Goal: Task Accomplishment & Management: Complete application form

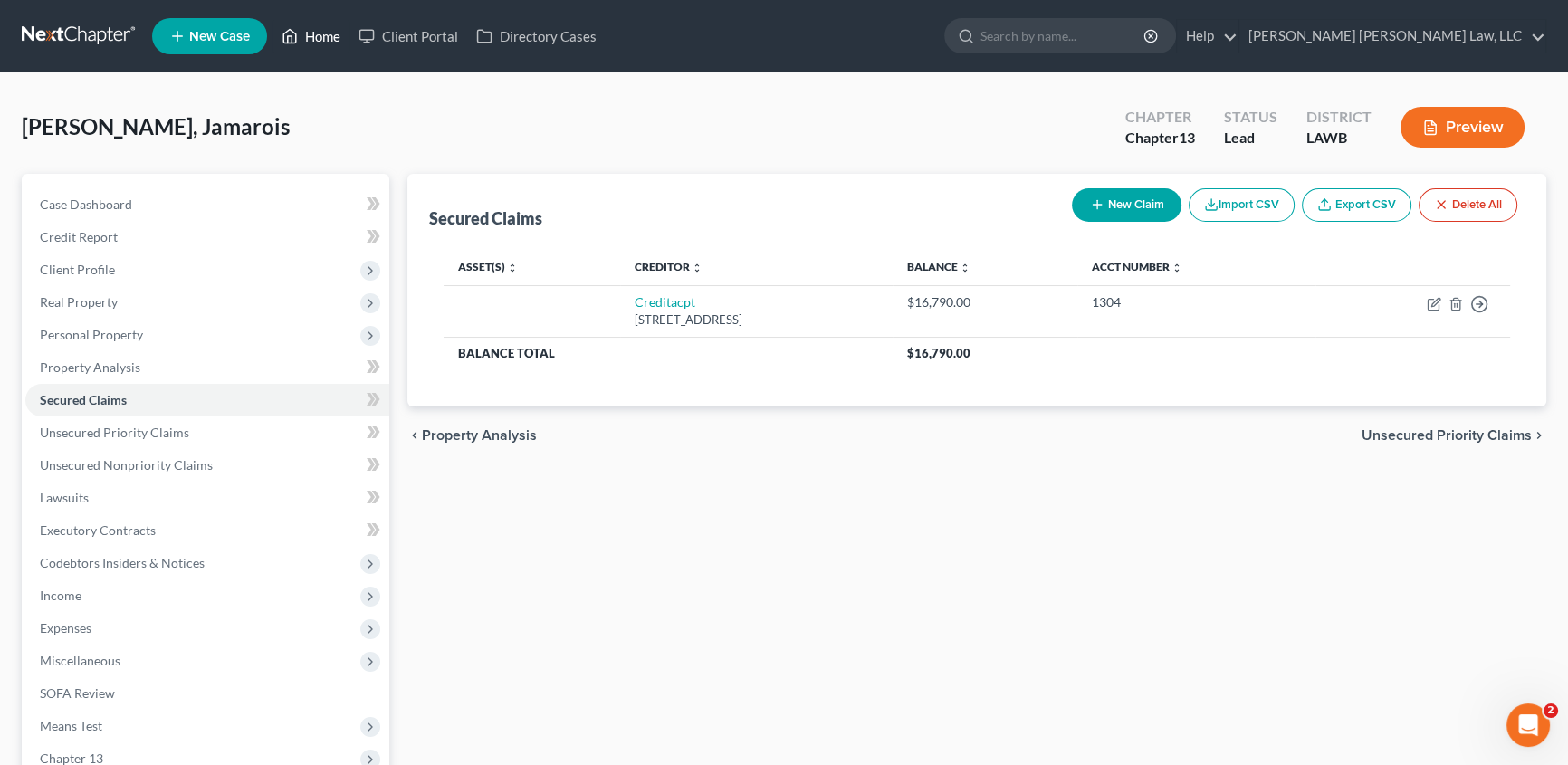
click at [322, 38] on link "Home" at bounding box center [310, 35] width 77 height 32
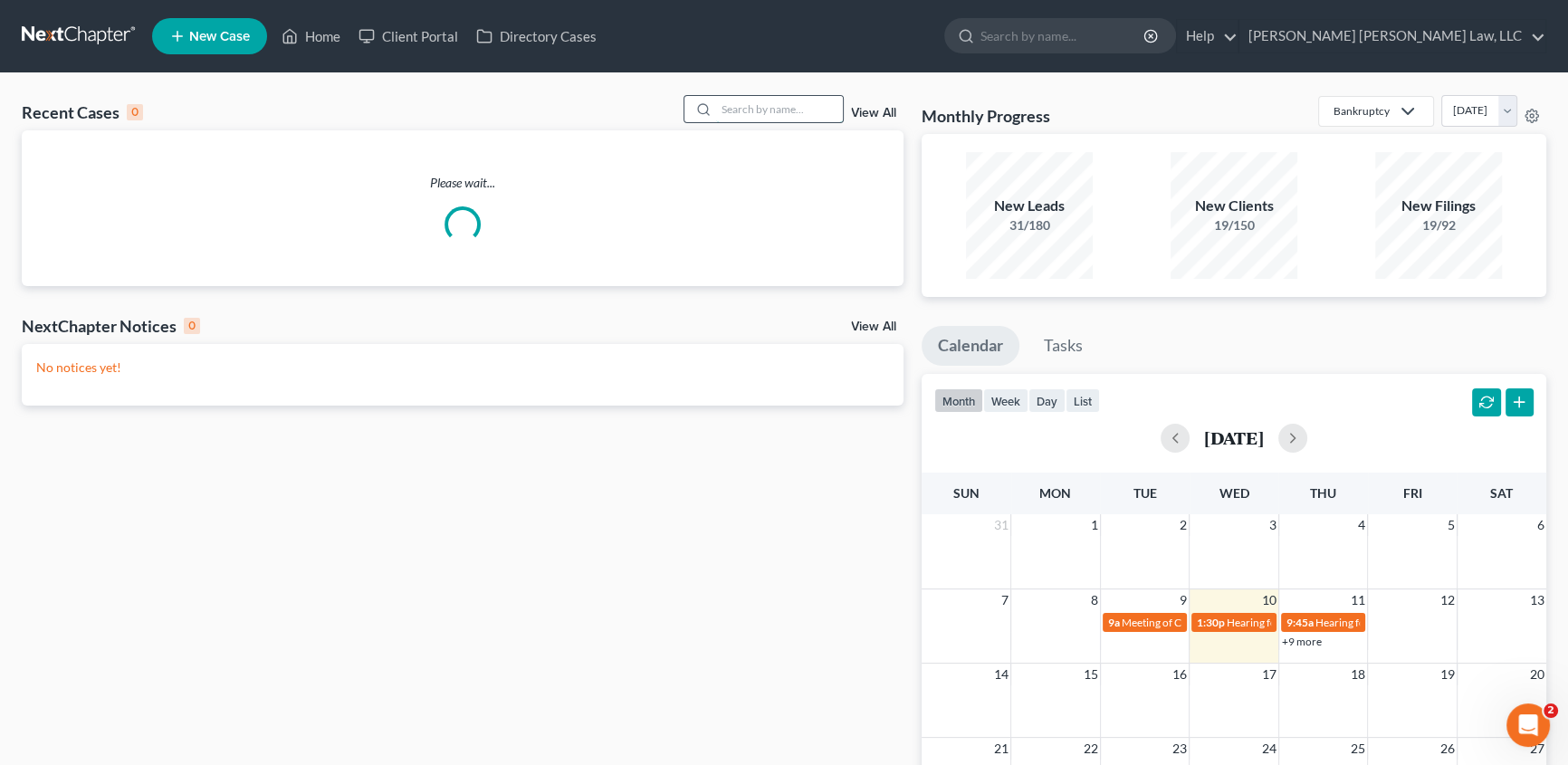
click at [733, 109] on input "search" at bounding box center [779, 109] width 126 height 26
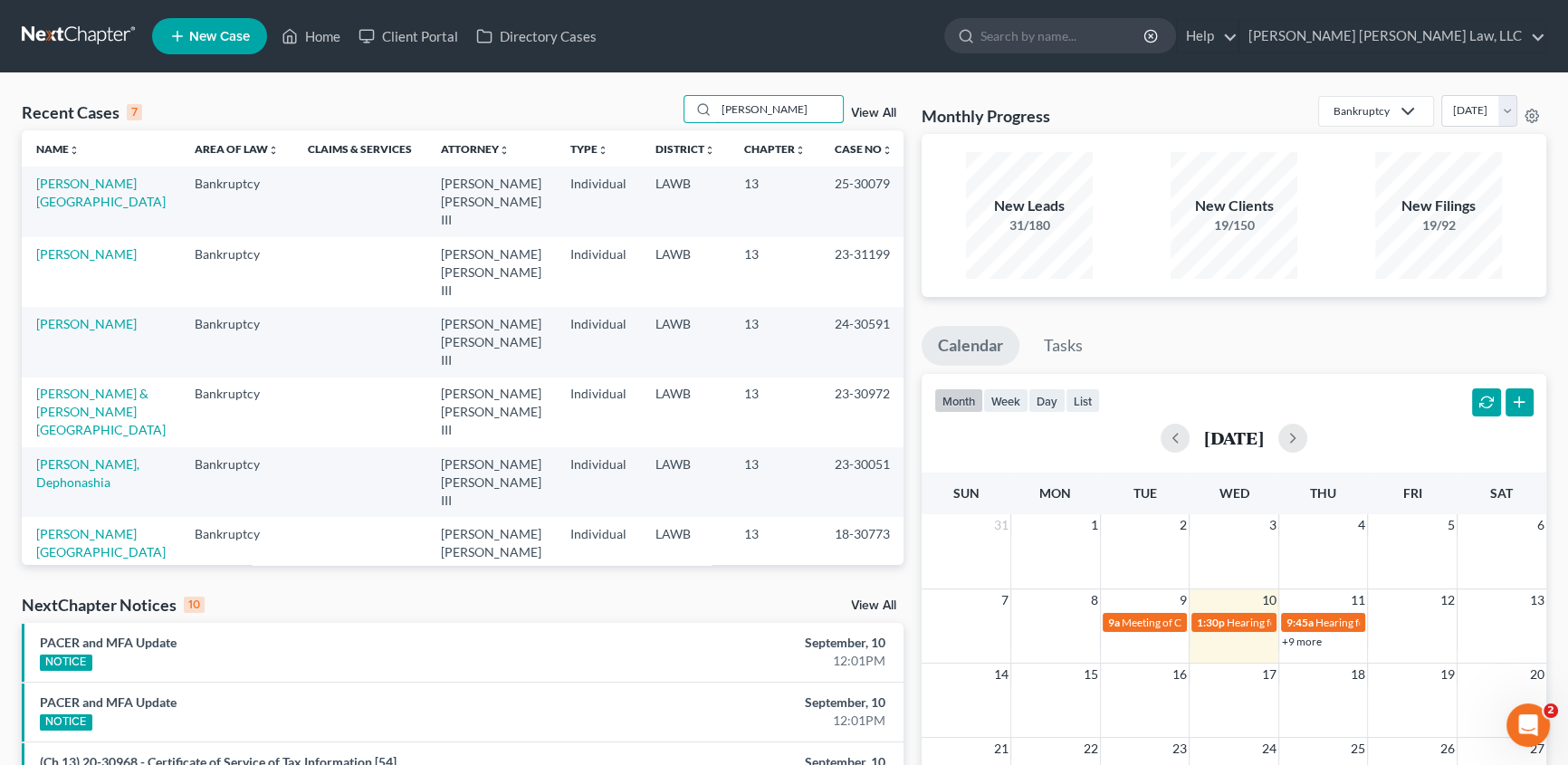
type input "[PERSON_NAME]"
click at [225, 34] on span "New Case" at bounding box center [219, 37] width 60 height 14
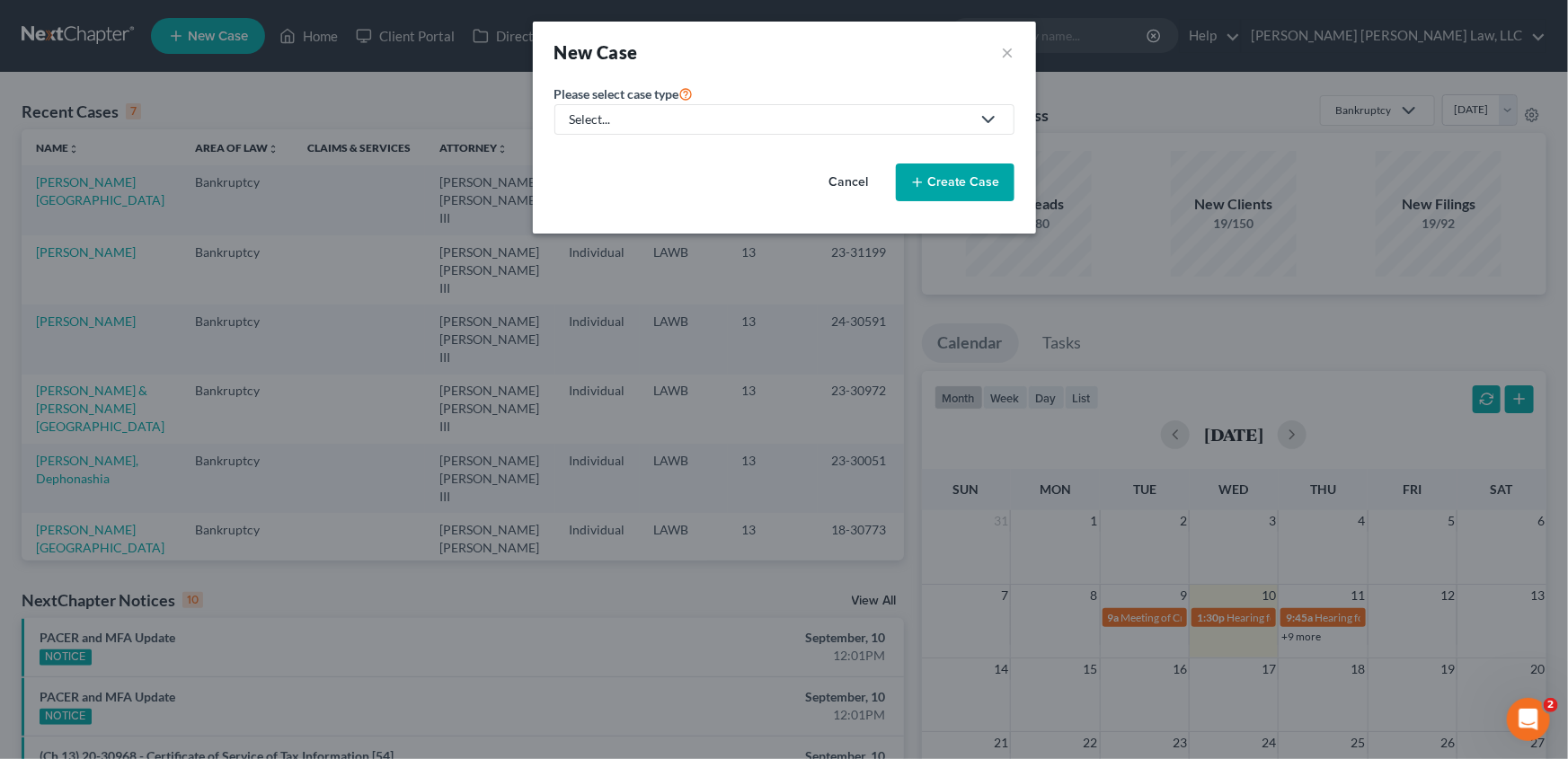
click at [605, 123] on div "Select..." at bounding box center [770, 119] width 401 height 18
click at [596, 153] on div "Bankruptcy" at bounding box center [652, 155] width 160 height 18
select select "36"
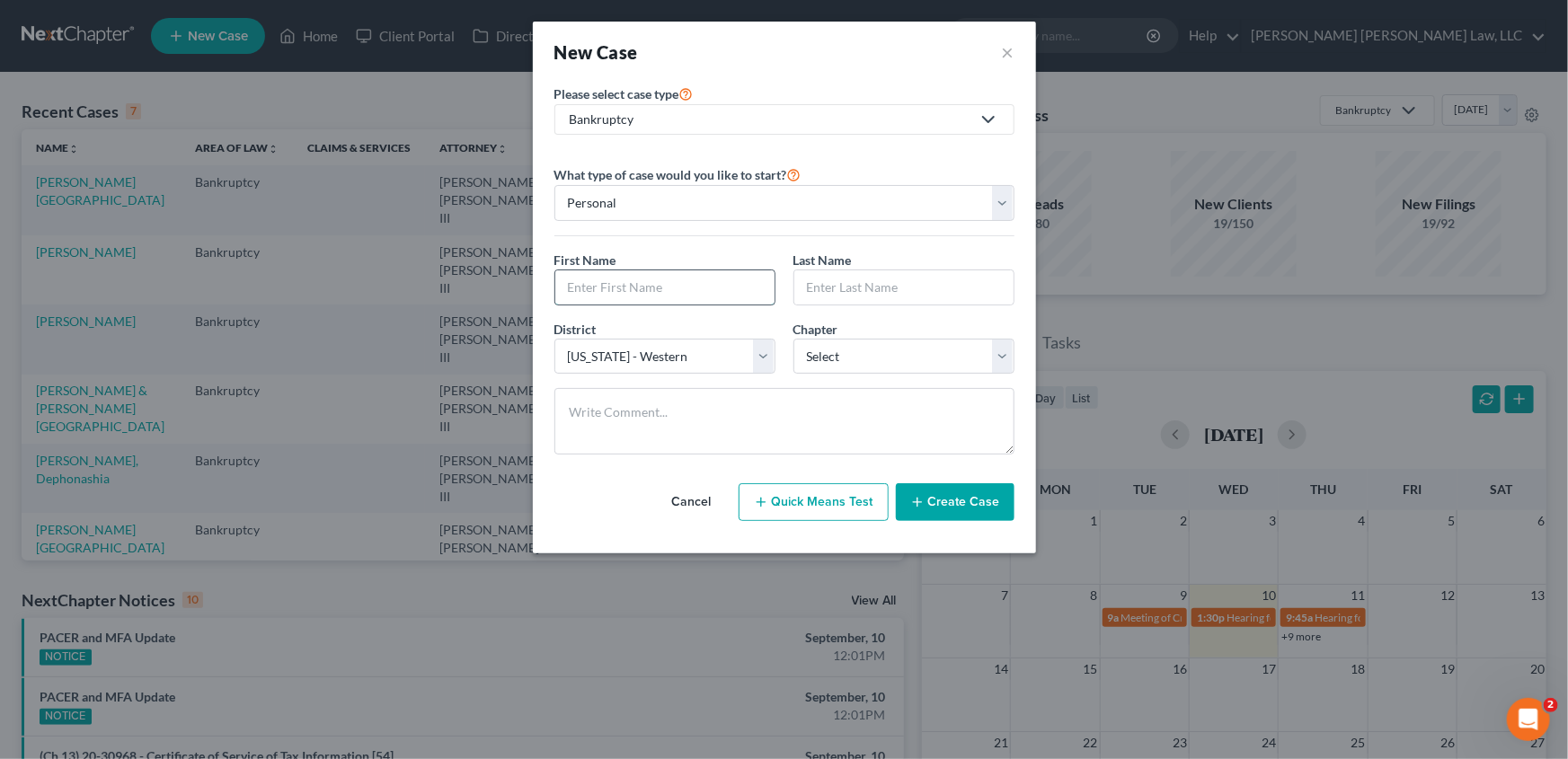
click at [581, 290] on input "text" at bounding box center [664, 287] width 219 height 34
type input "Keiangela"
type input "[PERSON_NAME]"
click at [852, 359] on select "Select 7 11 12 13" at bounding box center [904, 356] width 221 height 36
select select "3"
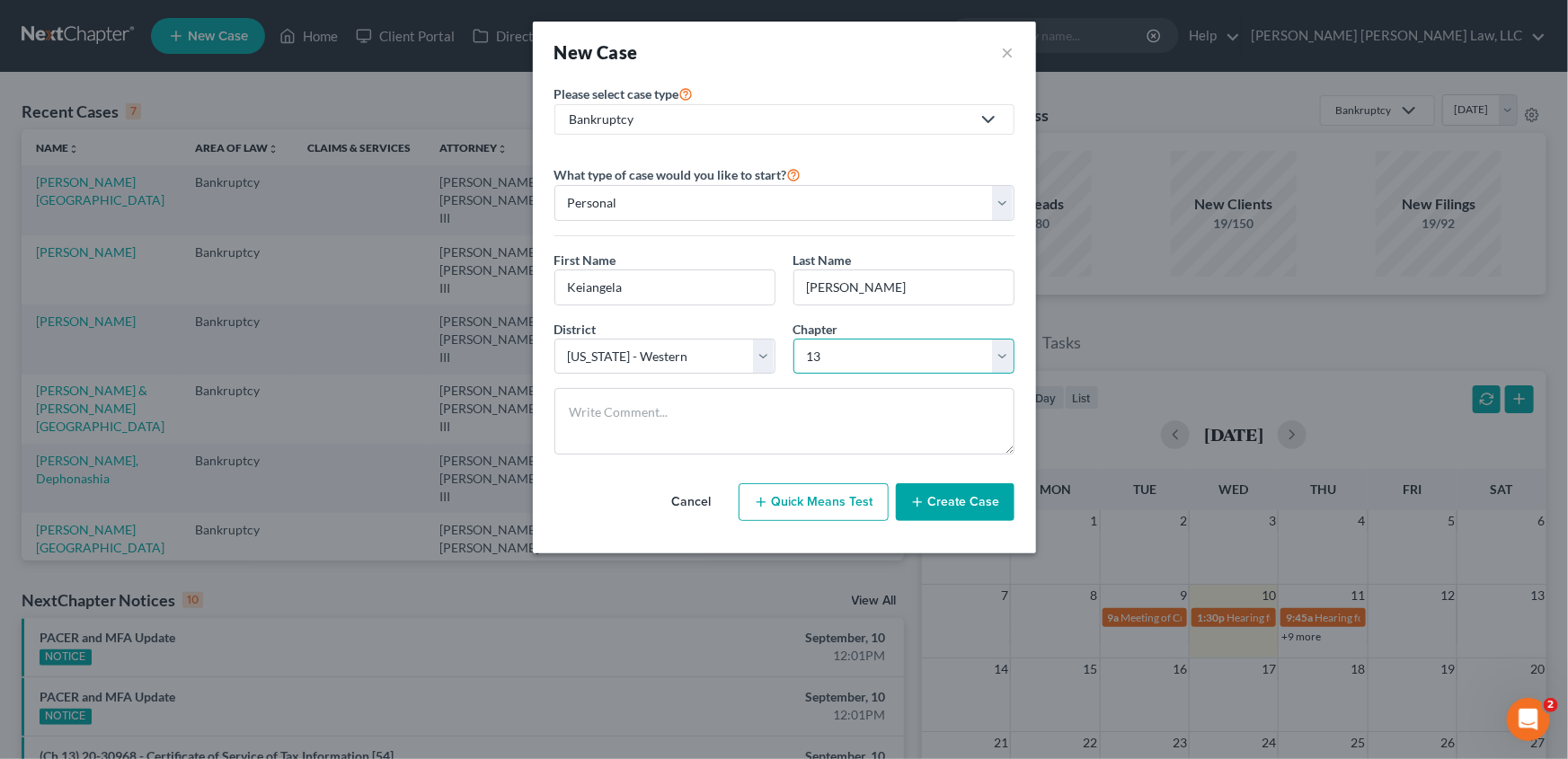
click at [794, 339] on select "Select 7 11 12 13" at bounding box center [904, 356] width 221 height 36
click at [955, 492] on button "Create Case" at bounding box center [955, 502] width 119 height 38
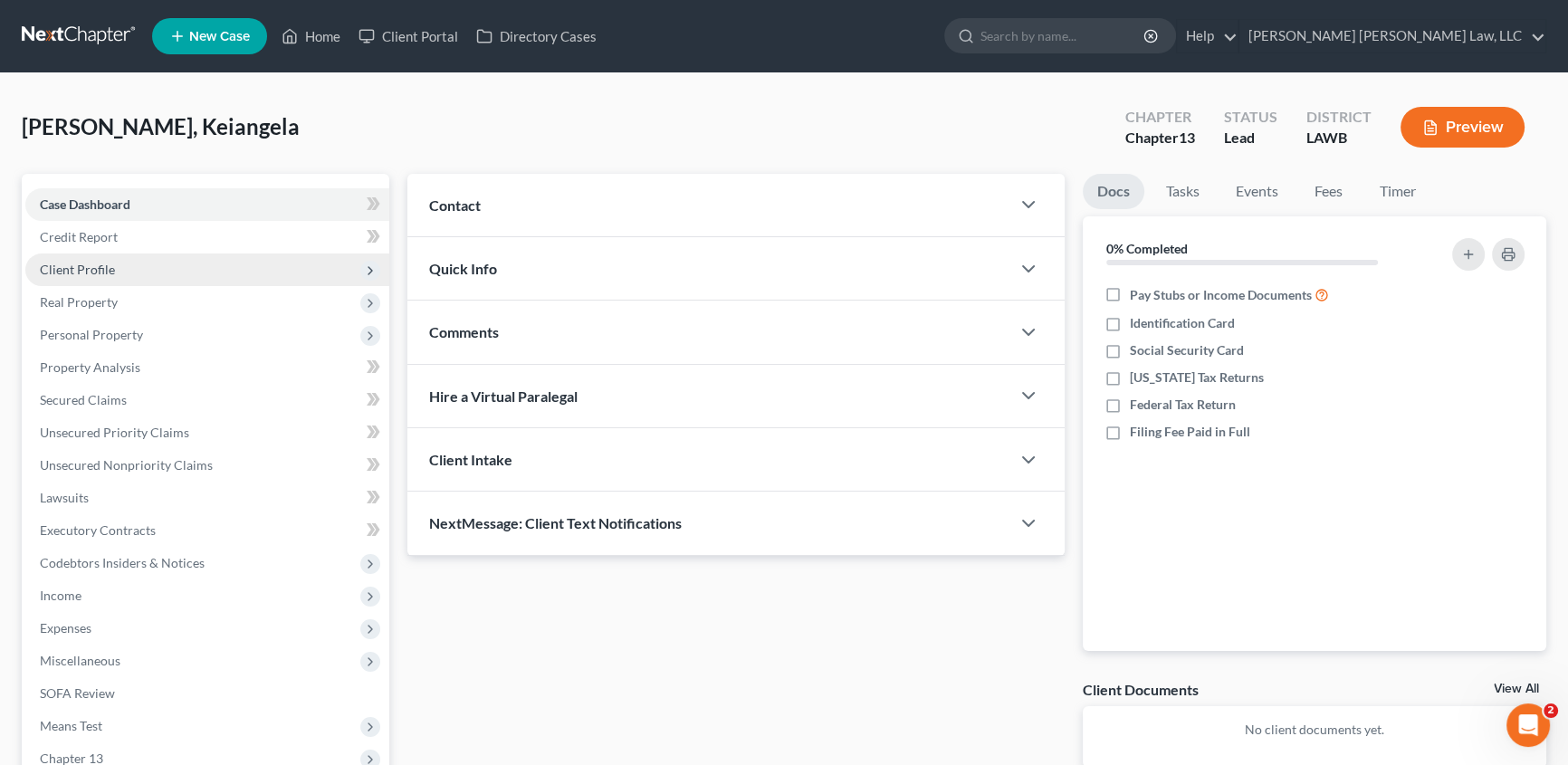
click at [102, 268] on span "Client Profile" at bounding box center [77, 270] width 75 height 16
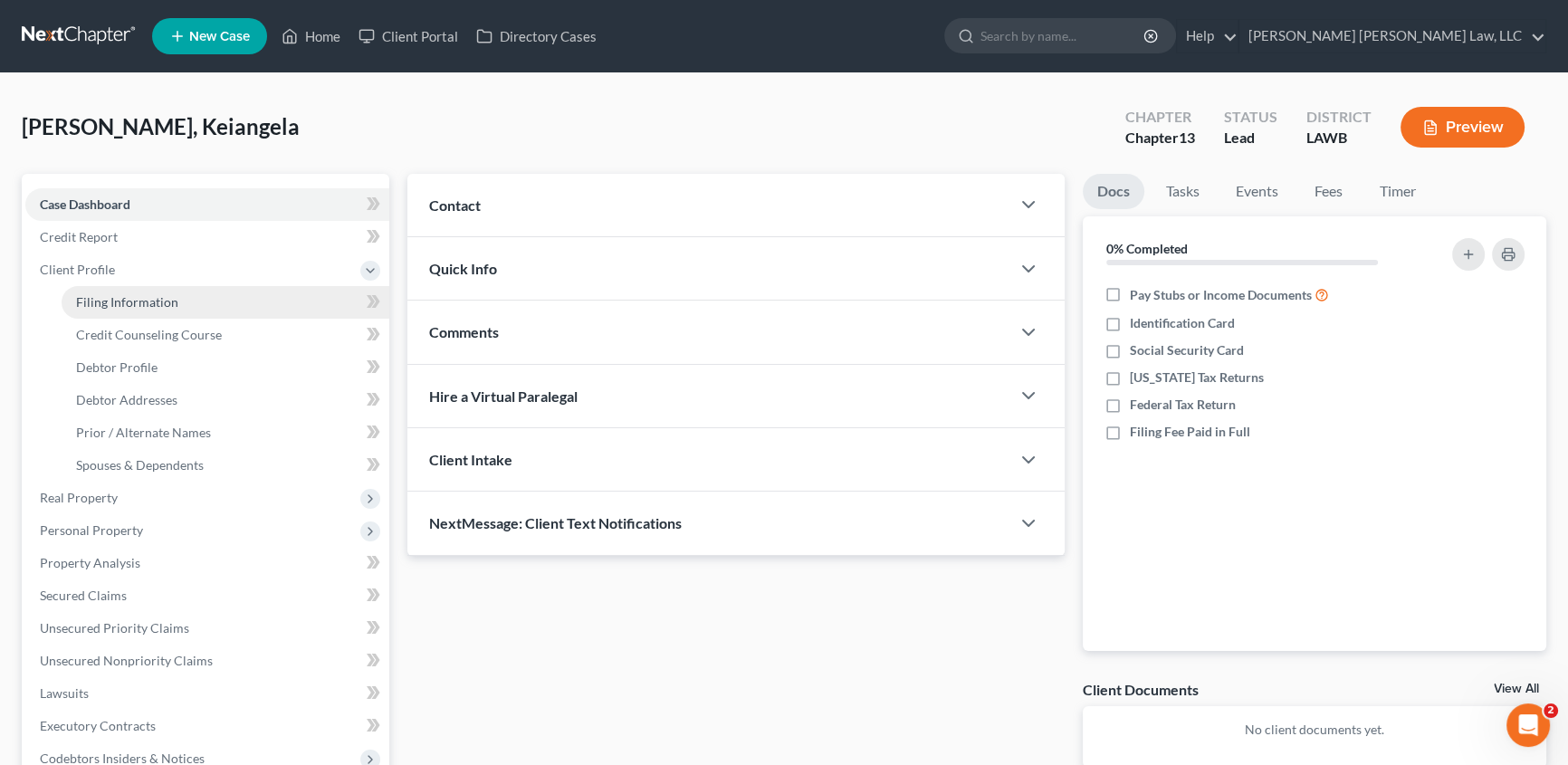
click at [138, 305] on span "Filing Information" at bounding box center [126, 302] width 102 height 16
select select "1"
select select "0"
select select "3"
select select "36"
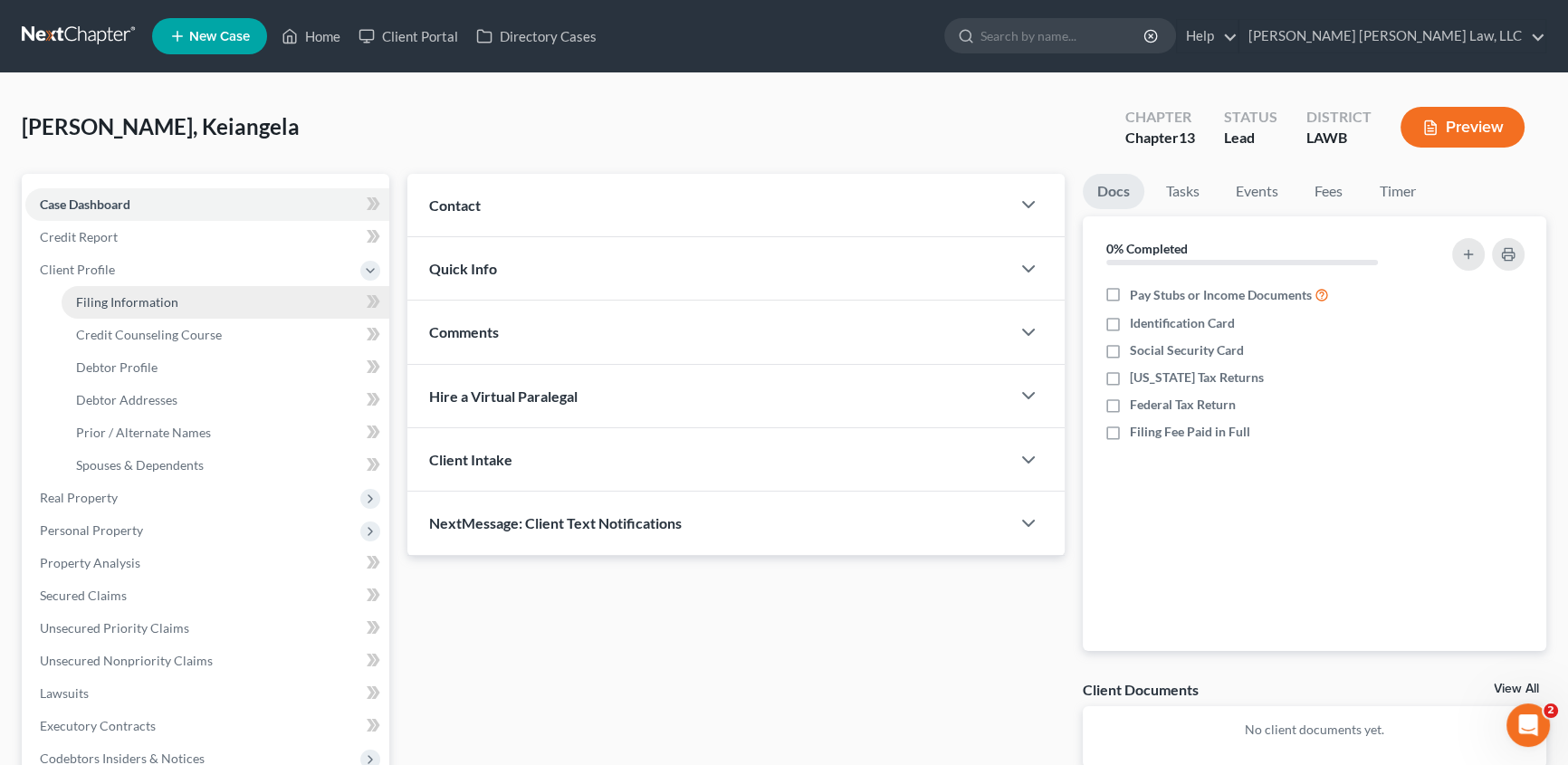
select select "19"
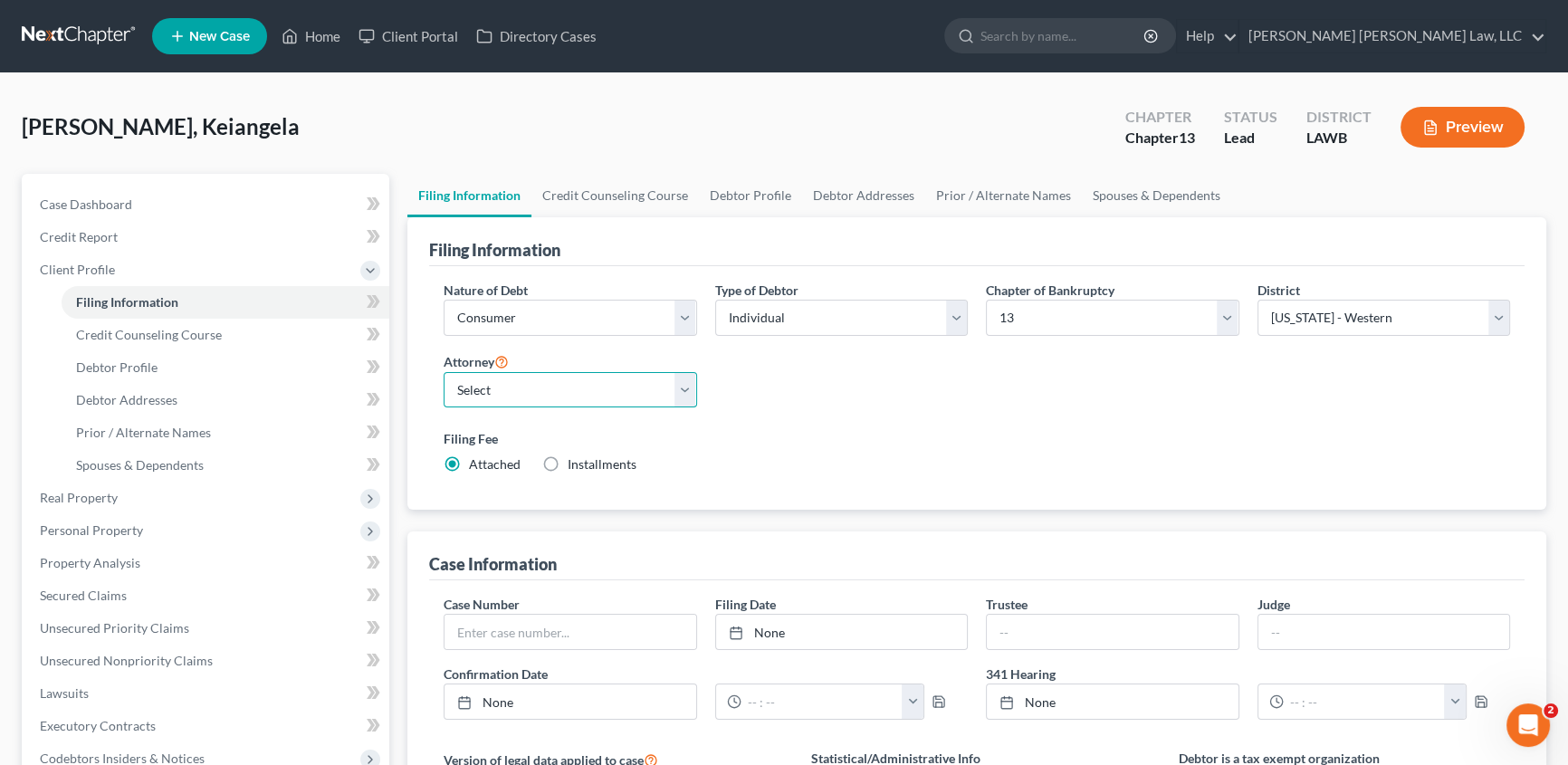
click at [494, 385] on select "Select [PERSON_NAME] [PERSON_NAME] III - LAWB [PERSON_NAME] [PERSON_NAME] III -…" at bounding box center [570, 389] width 254 height 36
select select "0"
click at [444, 372] on select "Select [PERSON_NAME] [PERSON_NAME] III - LAWB [PERSON_NAME] [PERSON_NAME] III -…" at bounding box center [570, 389] width 254 height 36
click at [741, 189] on link "Debtor Profile" at bounding box center [750, 196] width 103 height 44
select select "0"
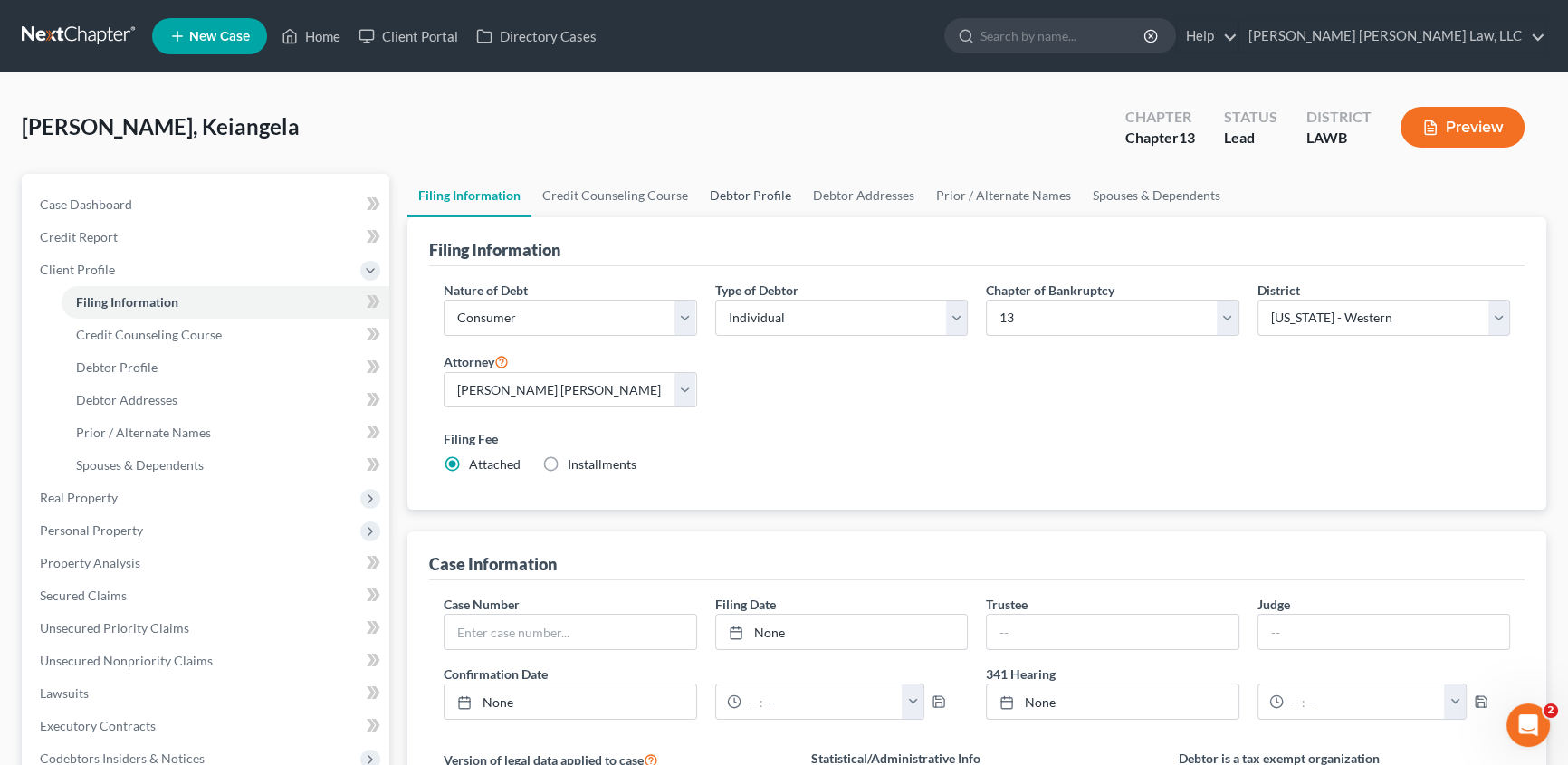
select select "0"
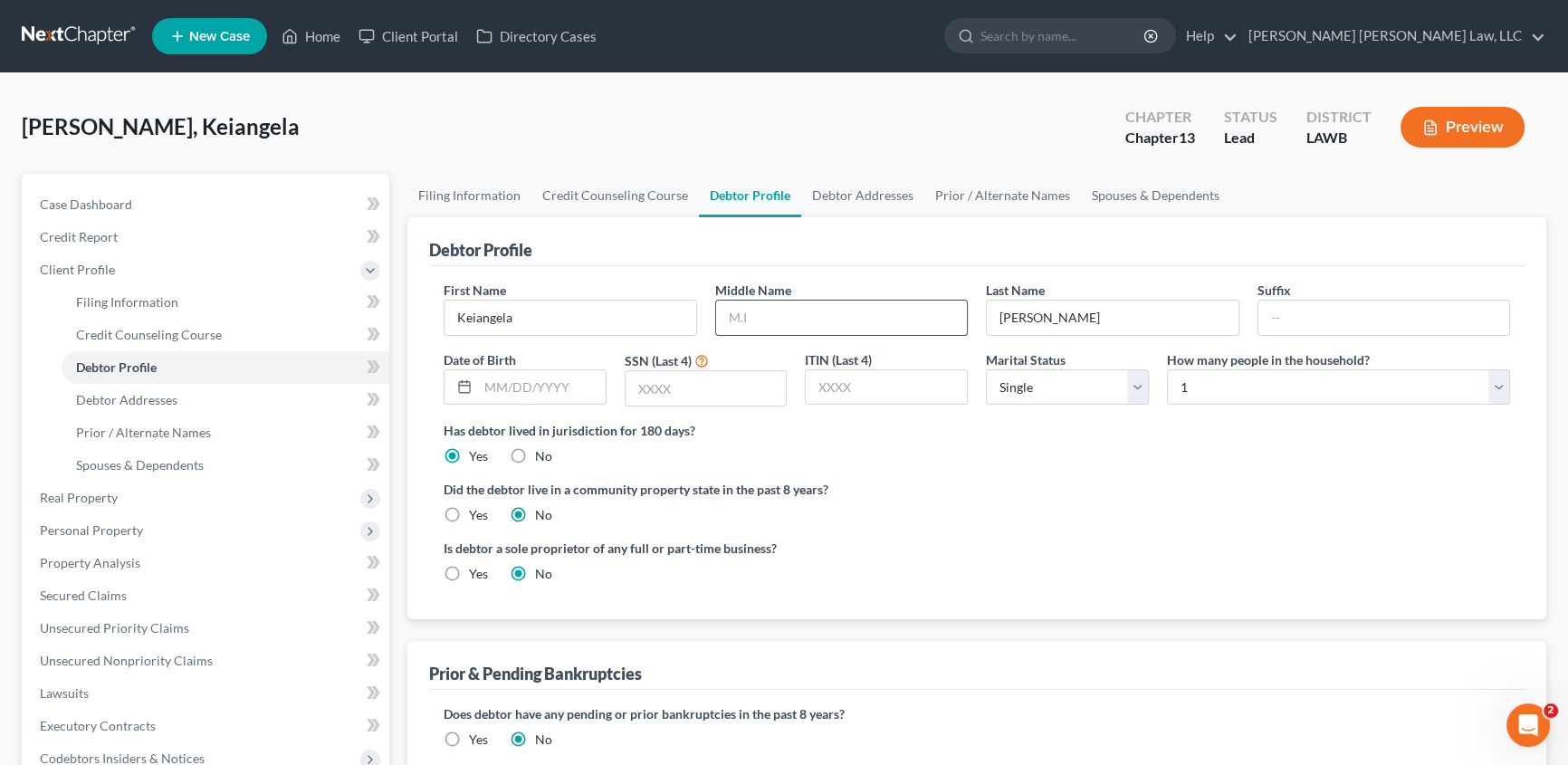
click at [771, 319] on input "text" at bounding box center [841, 317] width 252 height 34
type input "l"
type input "[PERSON_NAME]"
click at [505, 390] on input "text" at bounding box center [541, 387] width 127 height 34
type input "[DATE]"
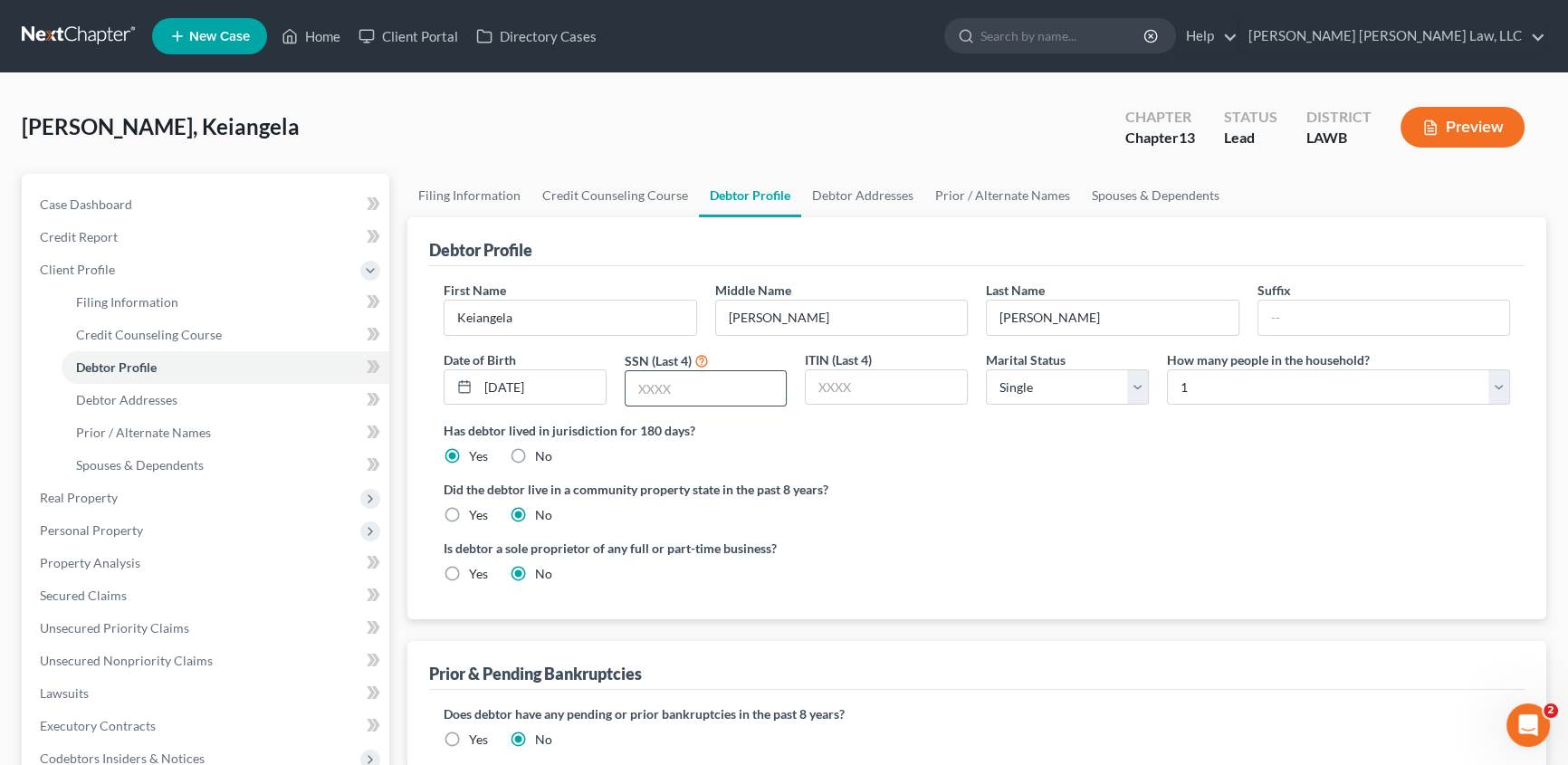
click at [676, 384] on input "text" at bounding box center [706, 388] width 161 height 34
type input "8960"
click at [850, 196] on link "Debtor Addresses" at bounding box center [863, 196] width 124 height 44
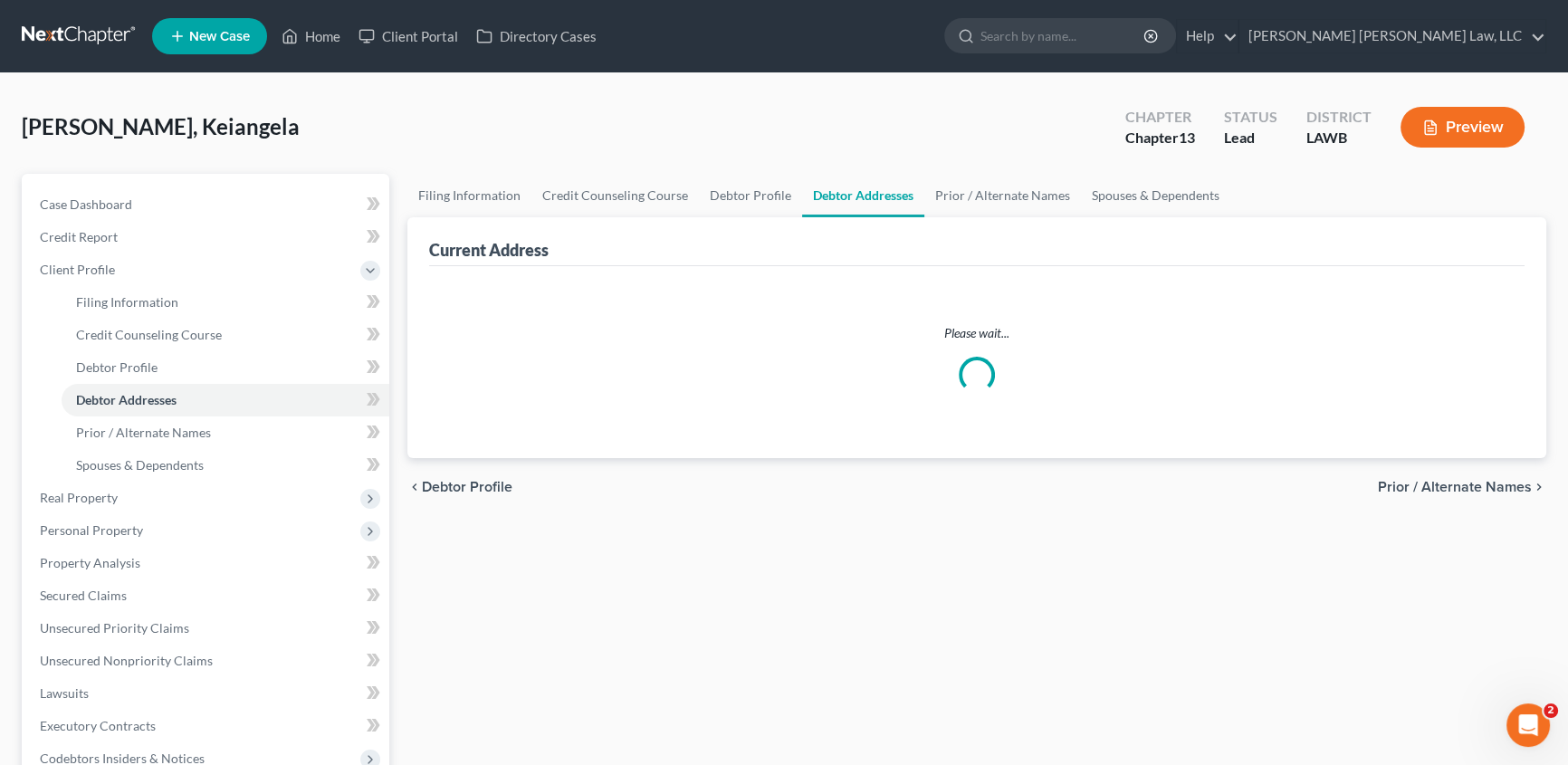
select select "0"
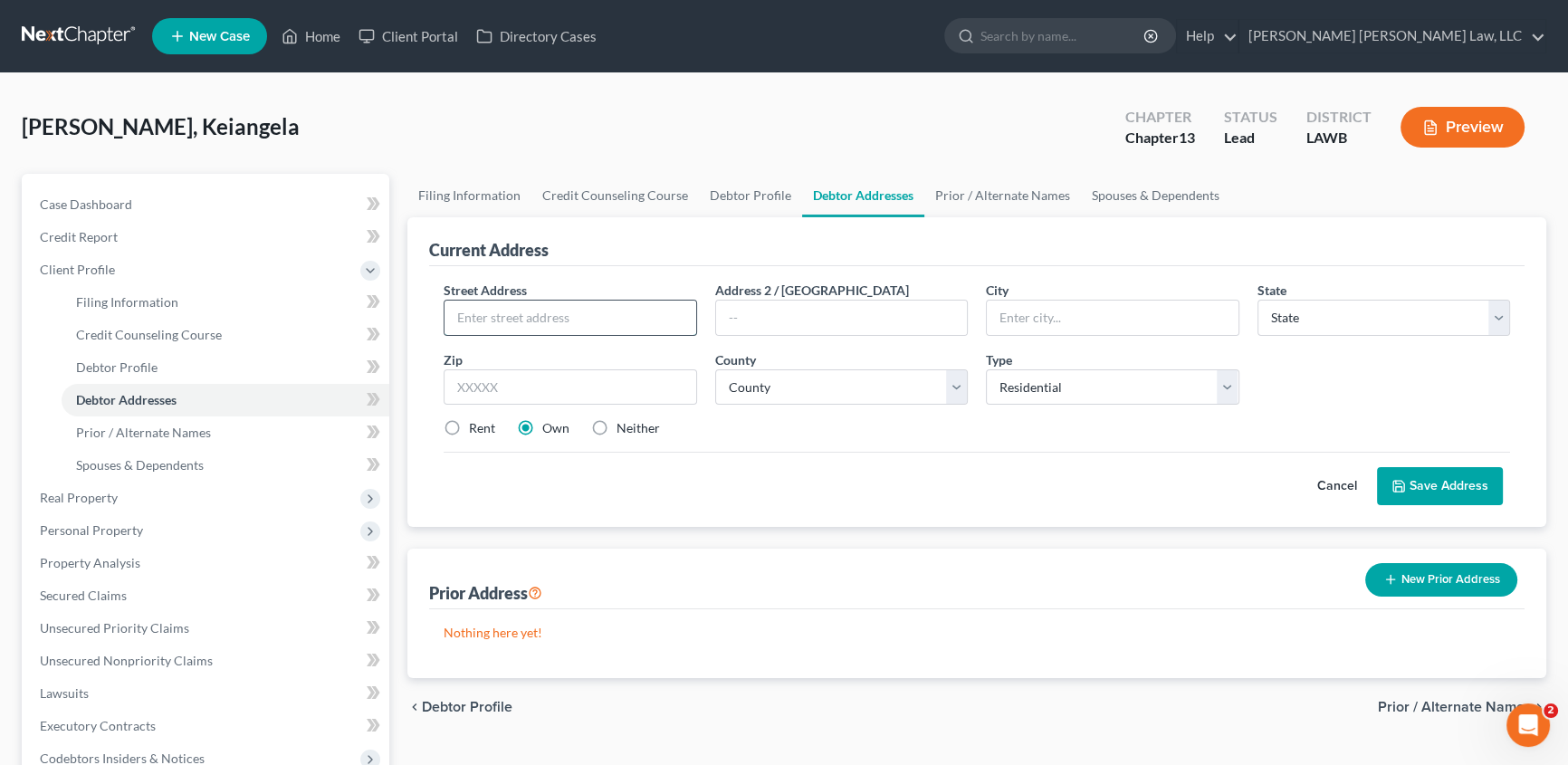
click at [522, 319] on input "text" at bounding box center [570, 317] width 252 height 34
click at [527, 315] on input "1060 Green errance" at bounding box center [570, 317] width 252 height 34
click at [621, 306] on input "[STREET_ADDRESS][PERSON_NAME]" at bounding box center [570, 317] width 252 height 34
type input "[STREET_ADDRESS][PERSON_NAME]"
type input "71342"
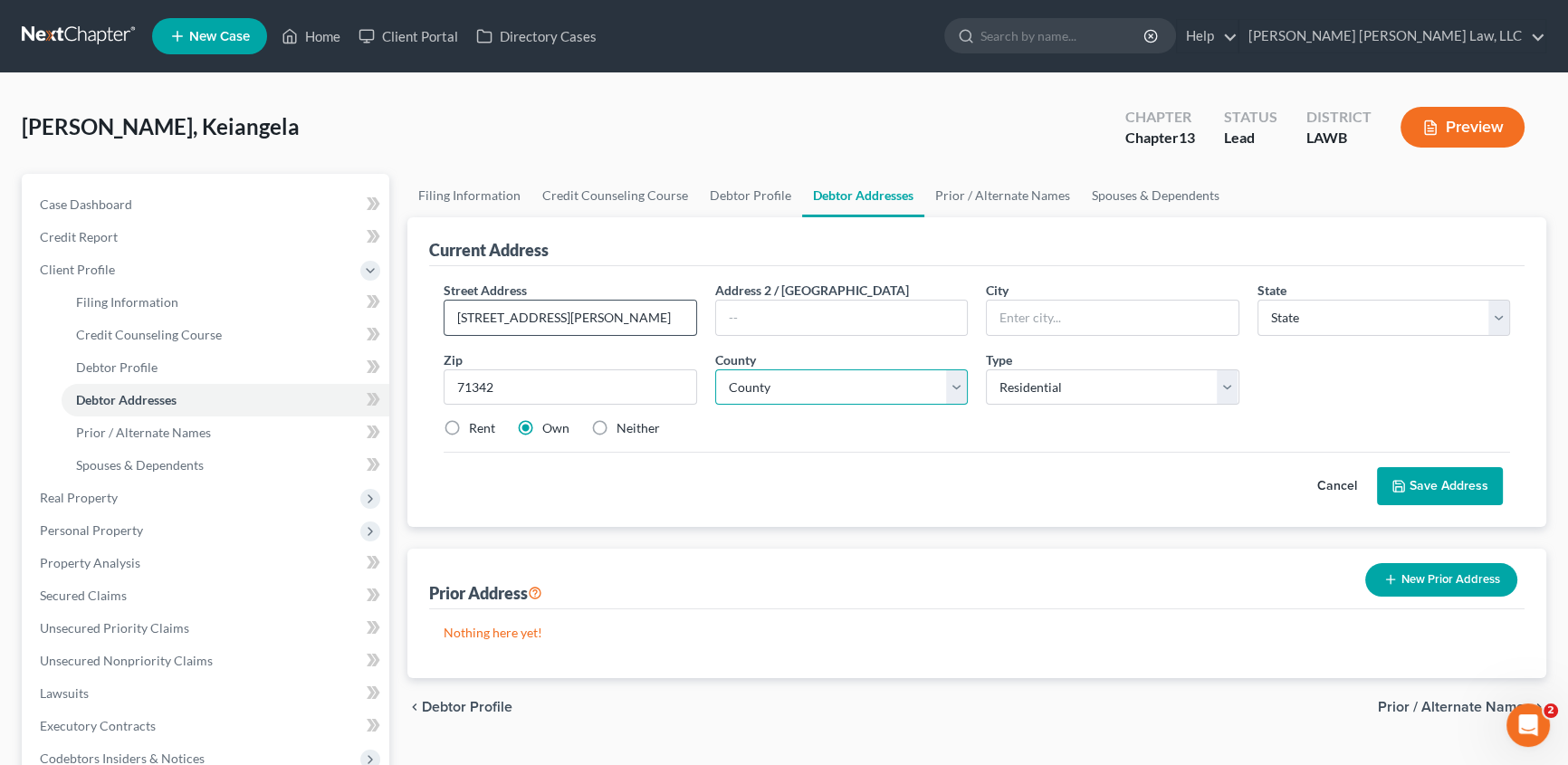
type input "[GEOGRAPHIC_DATA]"
select select "19"
click at [469, 425] on label "Rent" at bounding box center [481, 428] width 26 height 18
click at [476, 425] on input "Rent" at bounding box center [481, 425] width 12 height 12
radio input "true"
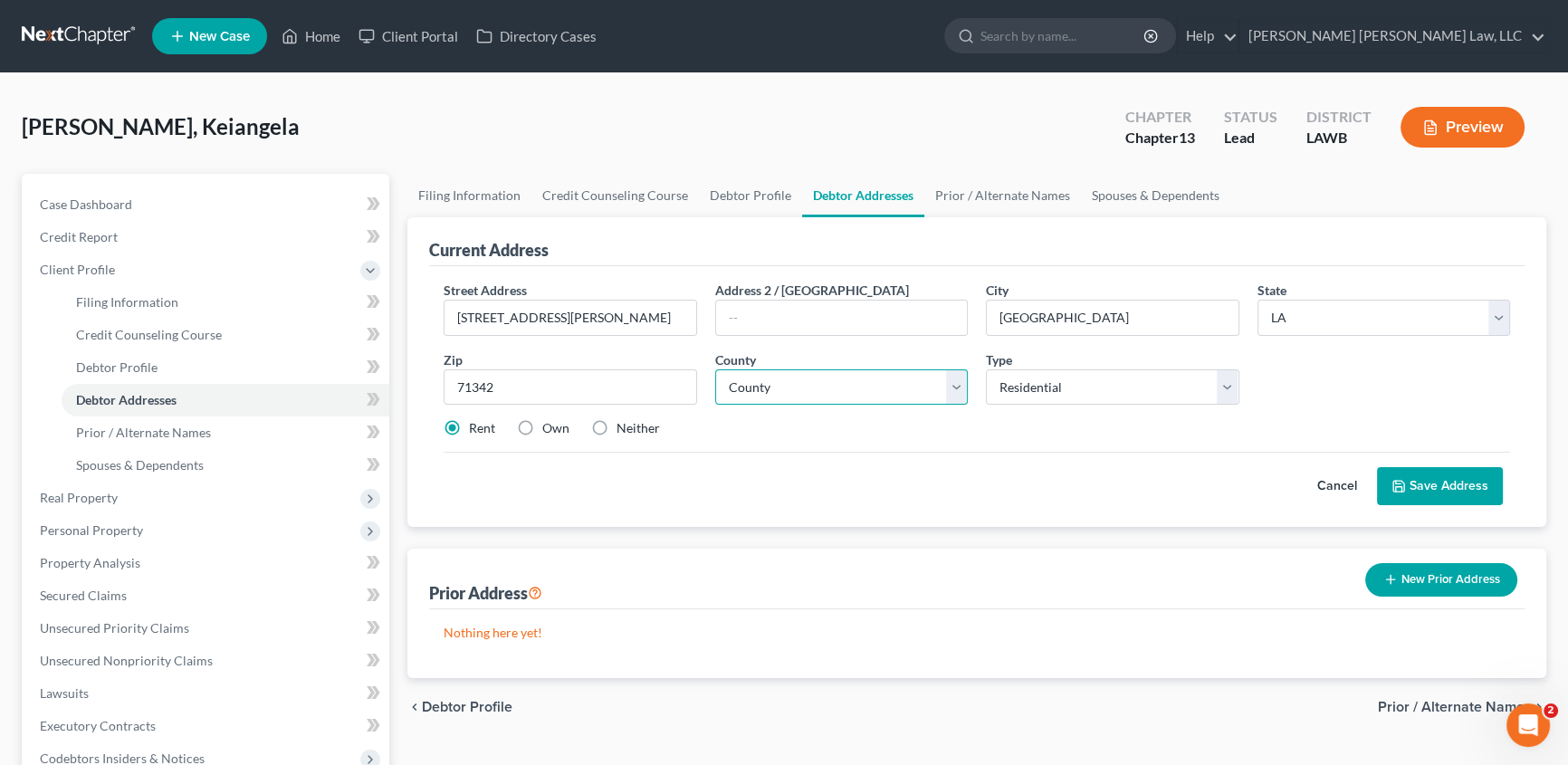
click at [778, 397] on select "County Acadia [PERSON_NAME] [DATE] Assumption Avoyelles [GEOGRAPHIC_DATA] Bienv…" at bounding box center [841, 387] width 254 height 36
select select "27"
click at [715, 370] on select "County Acadia [PERSON_NAME] [DATE] Assumption Avoyelles [GEOGRAPHIC_DATA] Bienv…" at bounding box center [841, 387] width 254 height 36
drag, startPoint x: 1438, startPoint y: 489, endPoint x: 1410, endPoint y: 484, distance: 28.4
click at [1439, 489] on button "Save Address" at bounding box center [1439, 486] width 125 height 38
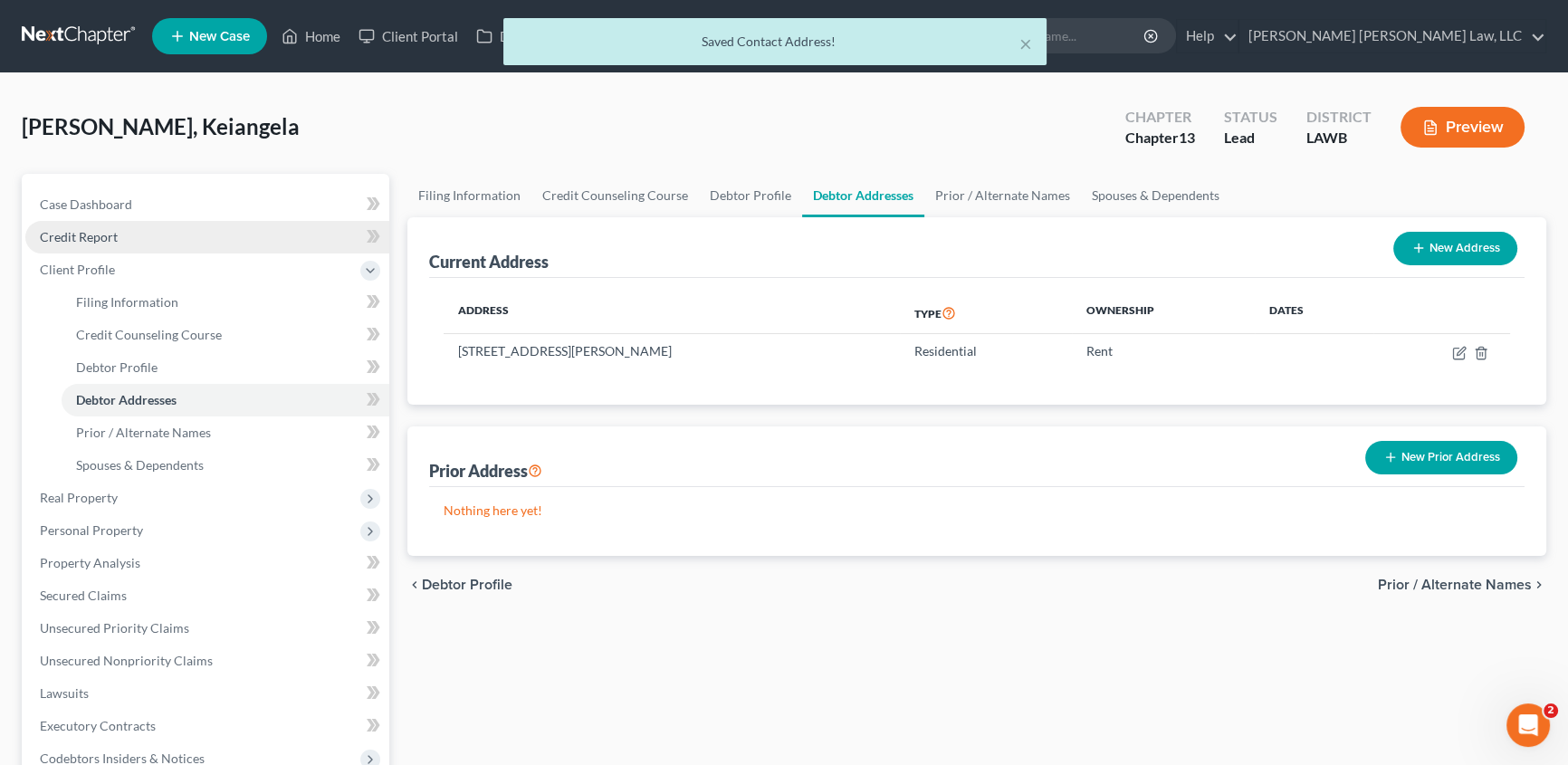
click at [97, 241] on span "Credit Report" at bounding box center [79, 237] width 78 height 16
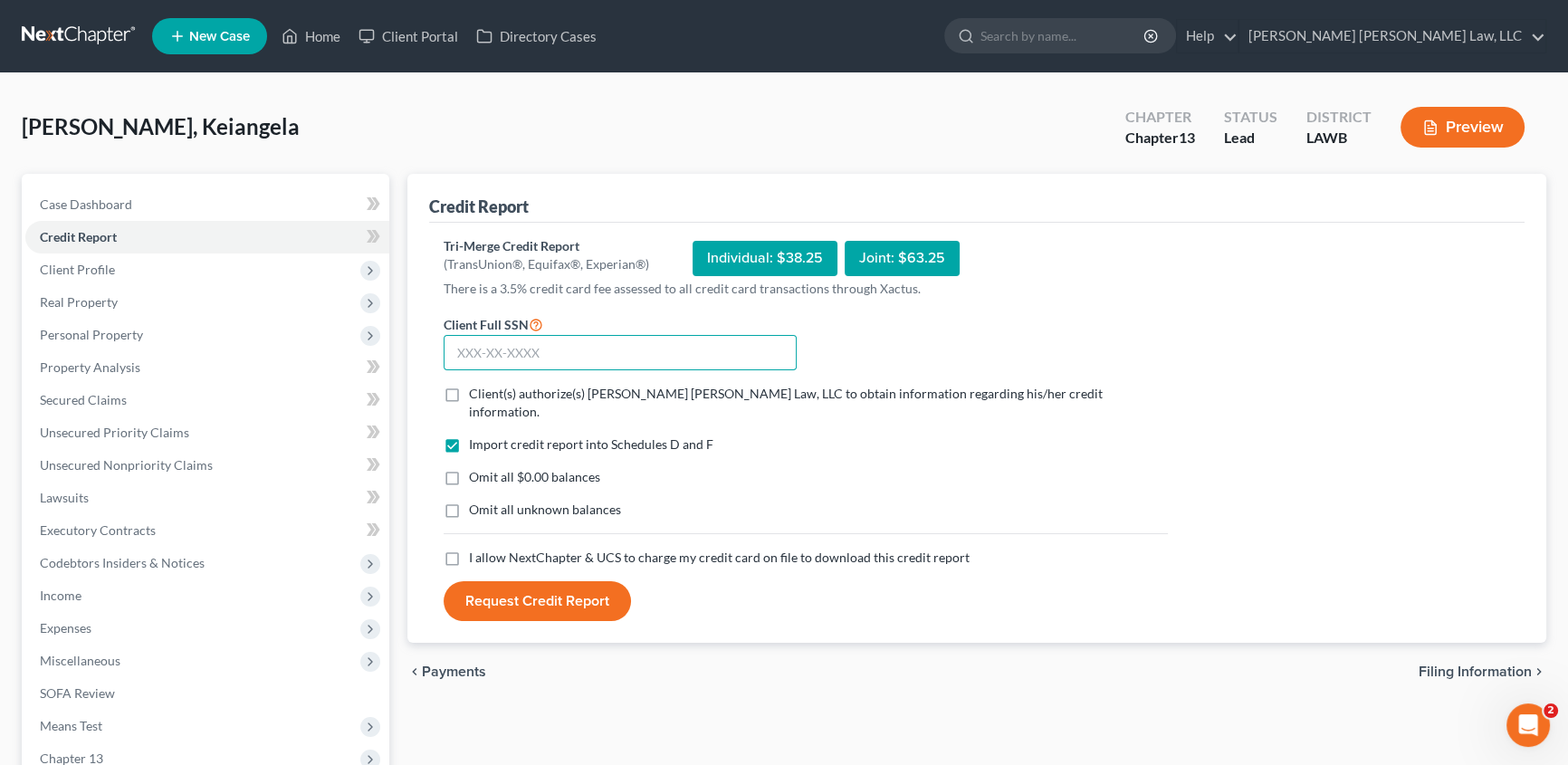
click at [472, 349] on input "text" at bounding box center [620, 352] width 353 height 36
type input "662-05-8960"
click at [469, 396] on label "Client(s) authorize(s) [PERSON_NAME] [PERSON_NAME] Law, LLC to obtain informati…" at bounding box center [818, 402] width 698 height 36
click at [476, 396] on input "Client(s) authorize(s) [PERSON_NAME] [PERSON_NAME] Law, LLC to obtain informati…" at bounding box center [481, 390] width 12 height 12
checkbox input "true"
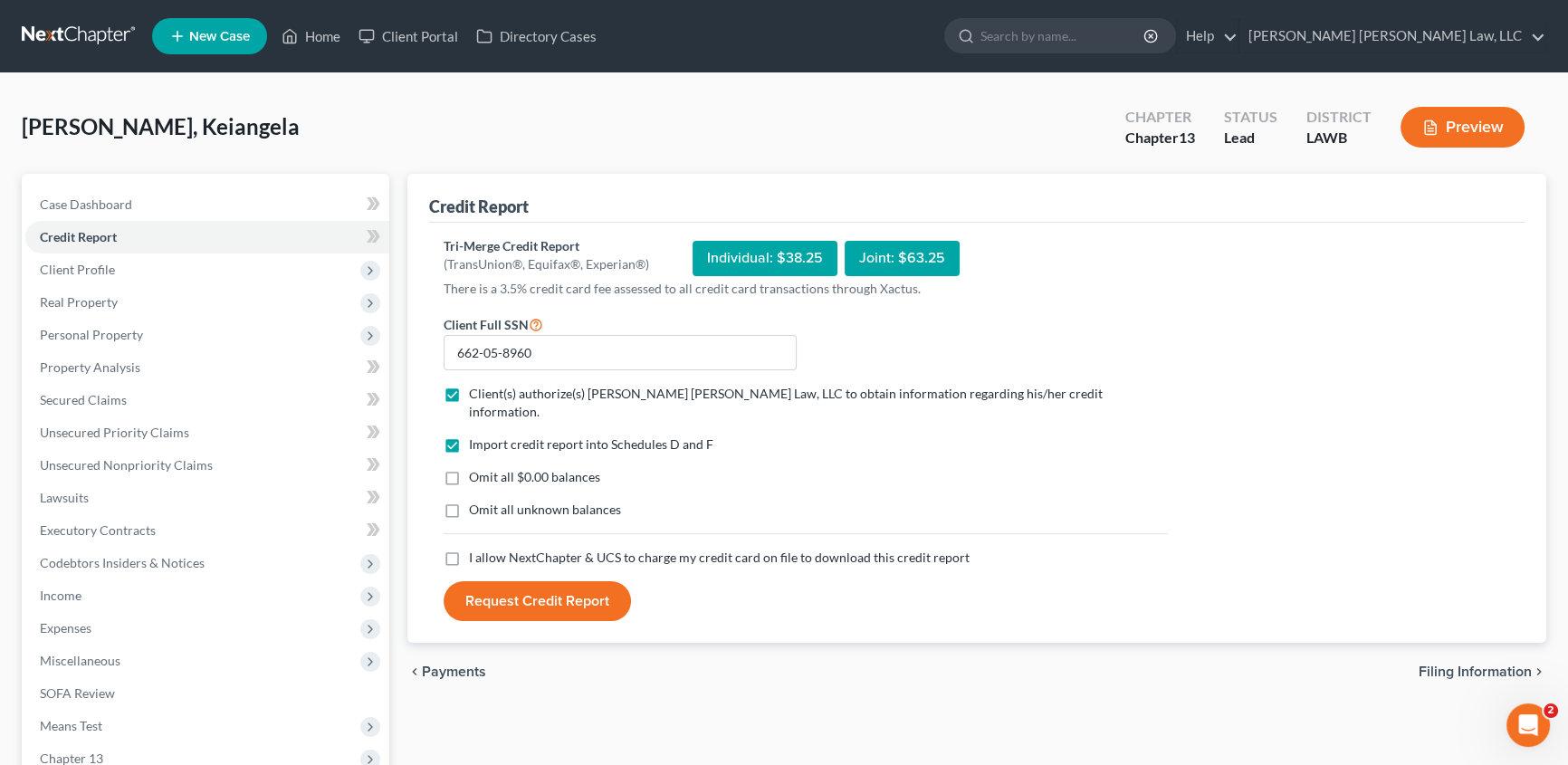
click at [469, 468] on label "Omit all $0.00 balances" at bounding box center [534, 477] width 131 height 18
click at [476, 468] on input "Omit all $0.00 balances" at bounding box center [481, 474] width 12 height 12
checkbox input "true"
click at [469, 501] on label "Omit all unknown balances" at bounding box center [545, 510] width 152 height 18
click at [476, 501] on input "Omit all unknown balances" at bounding box center [481, 507] width 12 height 12
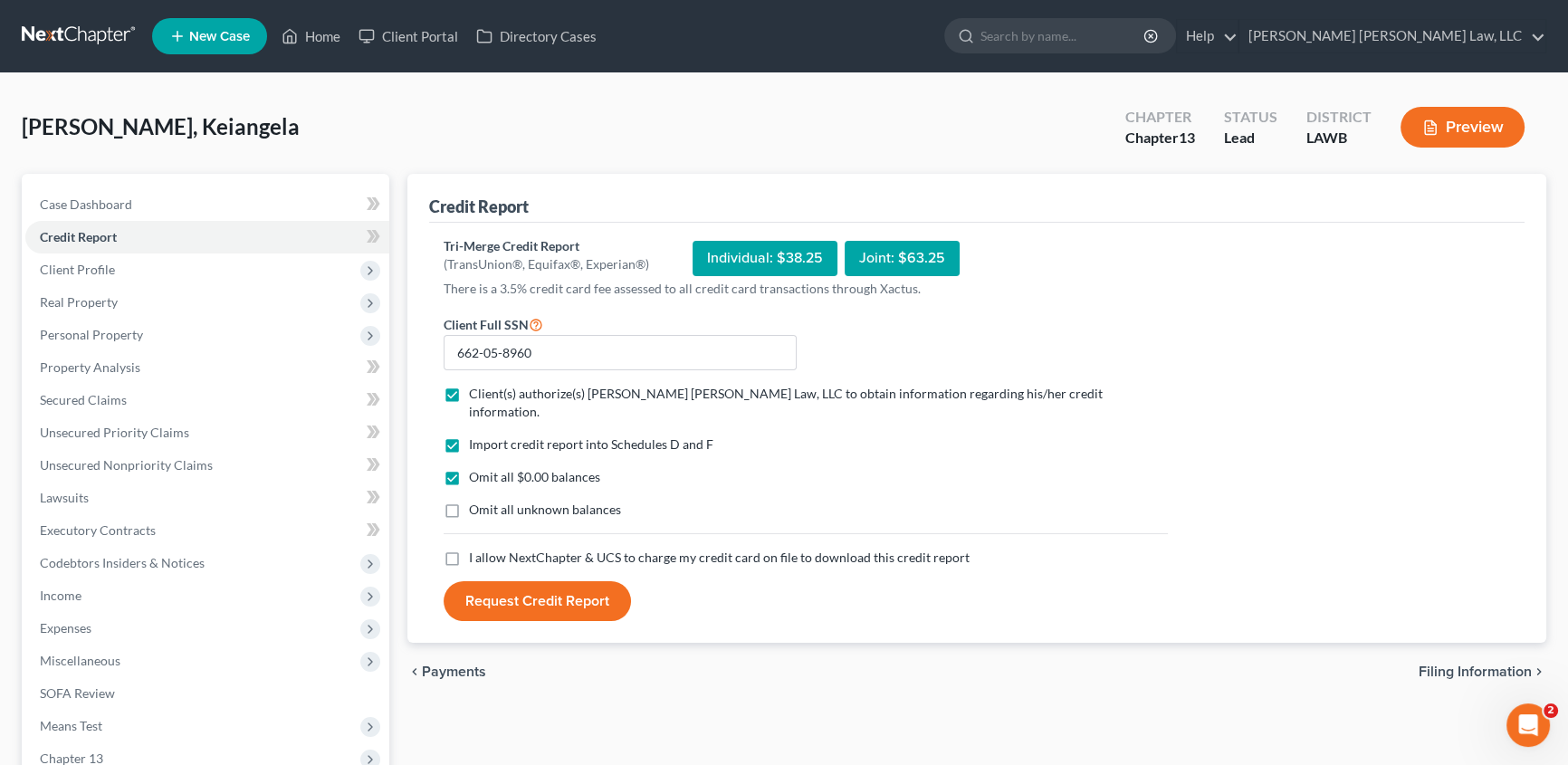
checkbox input "true"
click at [469, 549] on label "I allow NextChapter & UCS to charge my credit card on file to download this cre…" at bounding box center [719, 558] width 501 height 18
click at [476, 549] on input "I allow NextChapter & UCS to charge my credit card on file to download this cre…" at bounding box center [481, 555] width 12 height 12
checkbox input "true"
click at [493, 581] on button "Request Credit Report" at bounding box center [537, 601] width 188 height 40
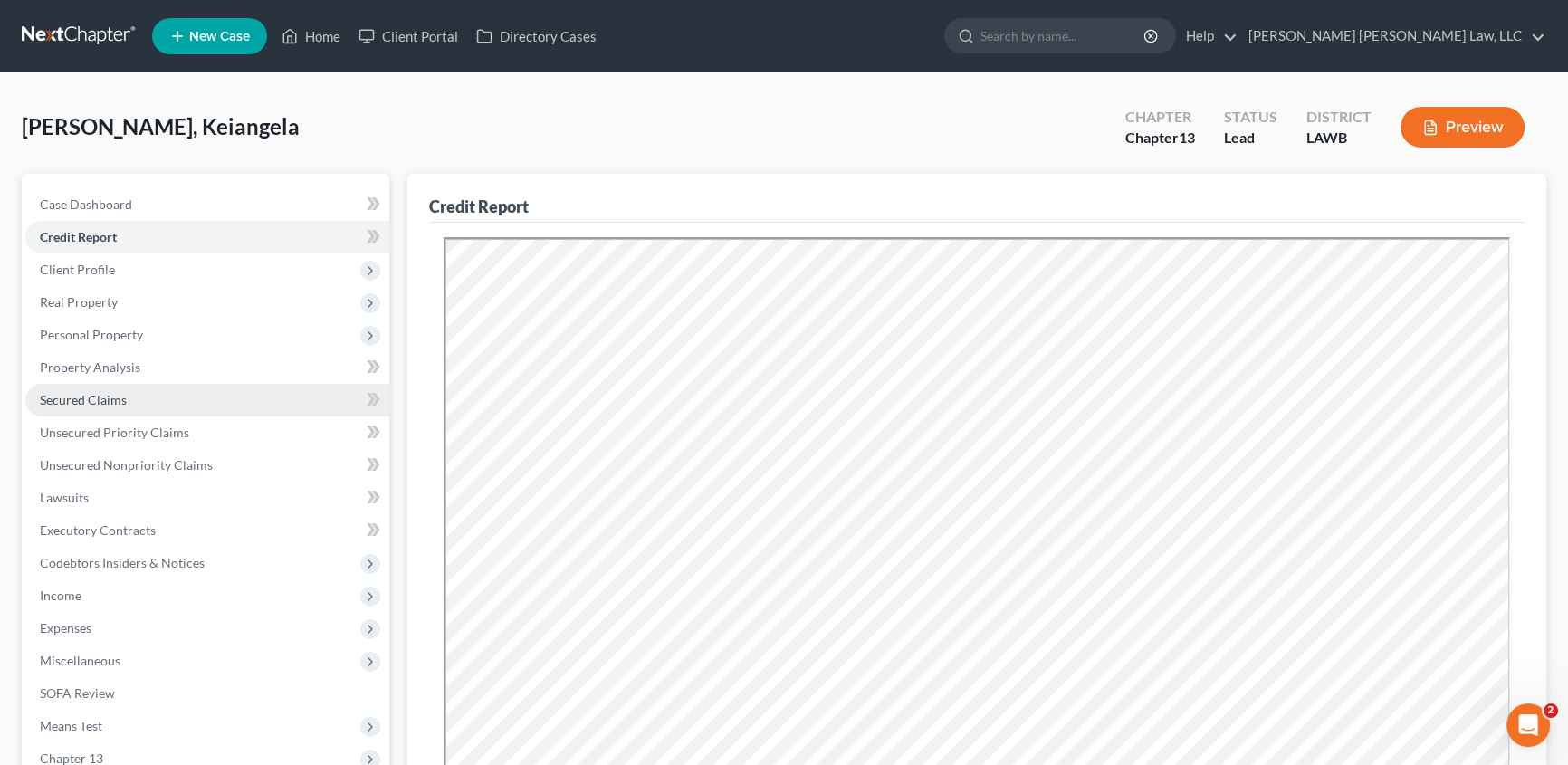
click at [87, 398] on span "Secured Claims" at bounding box center [83, 400] width 87 height 16
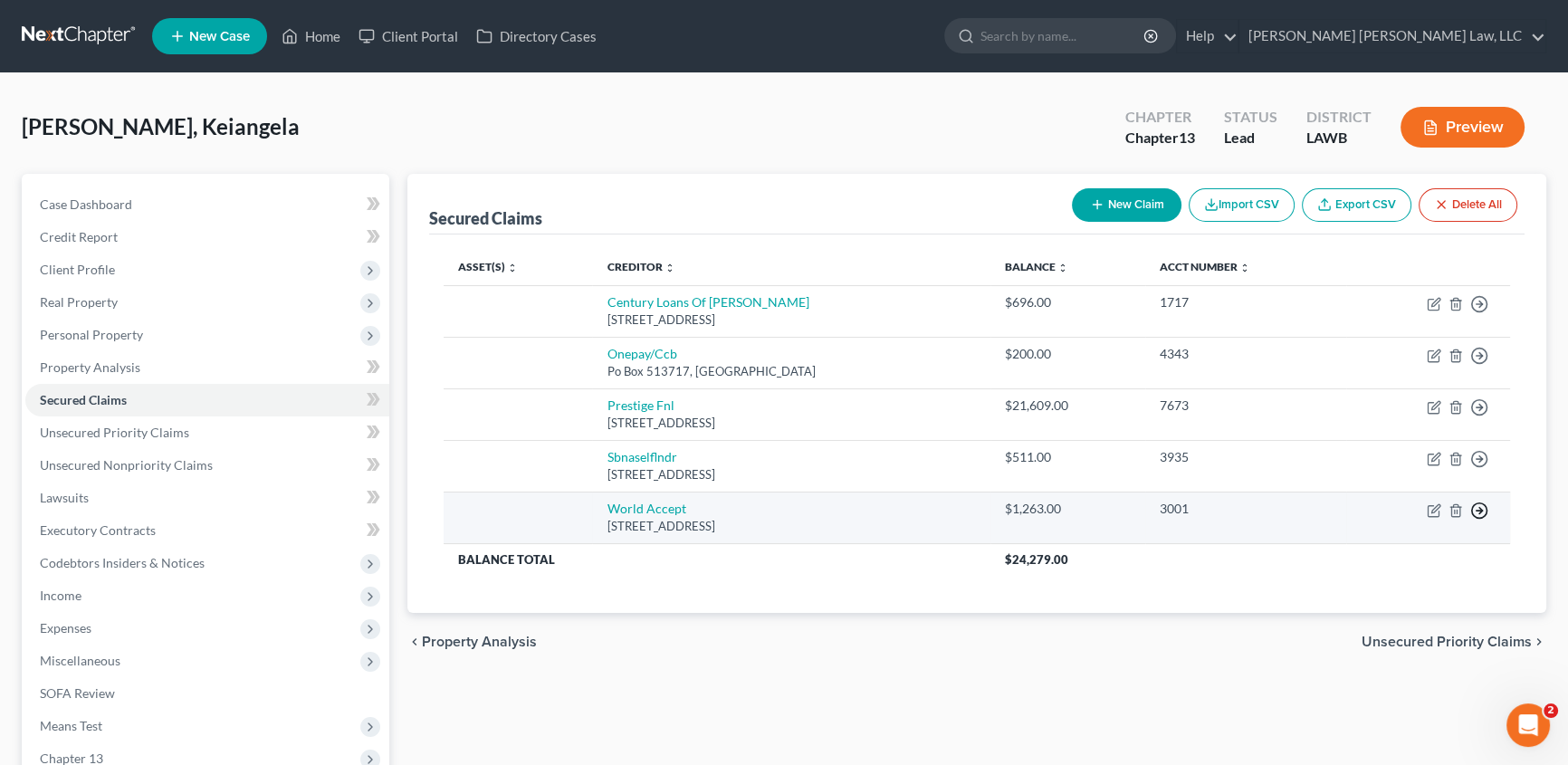
click at [1477, 506] on icon "button" at bounding box center [1479, 511] width 18 height 18
click at [1388, 552] on link "Move to F" at bounding box center [1396, 556] width 151 height 31
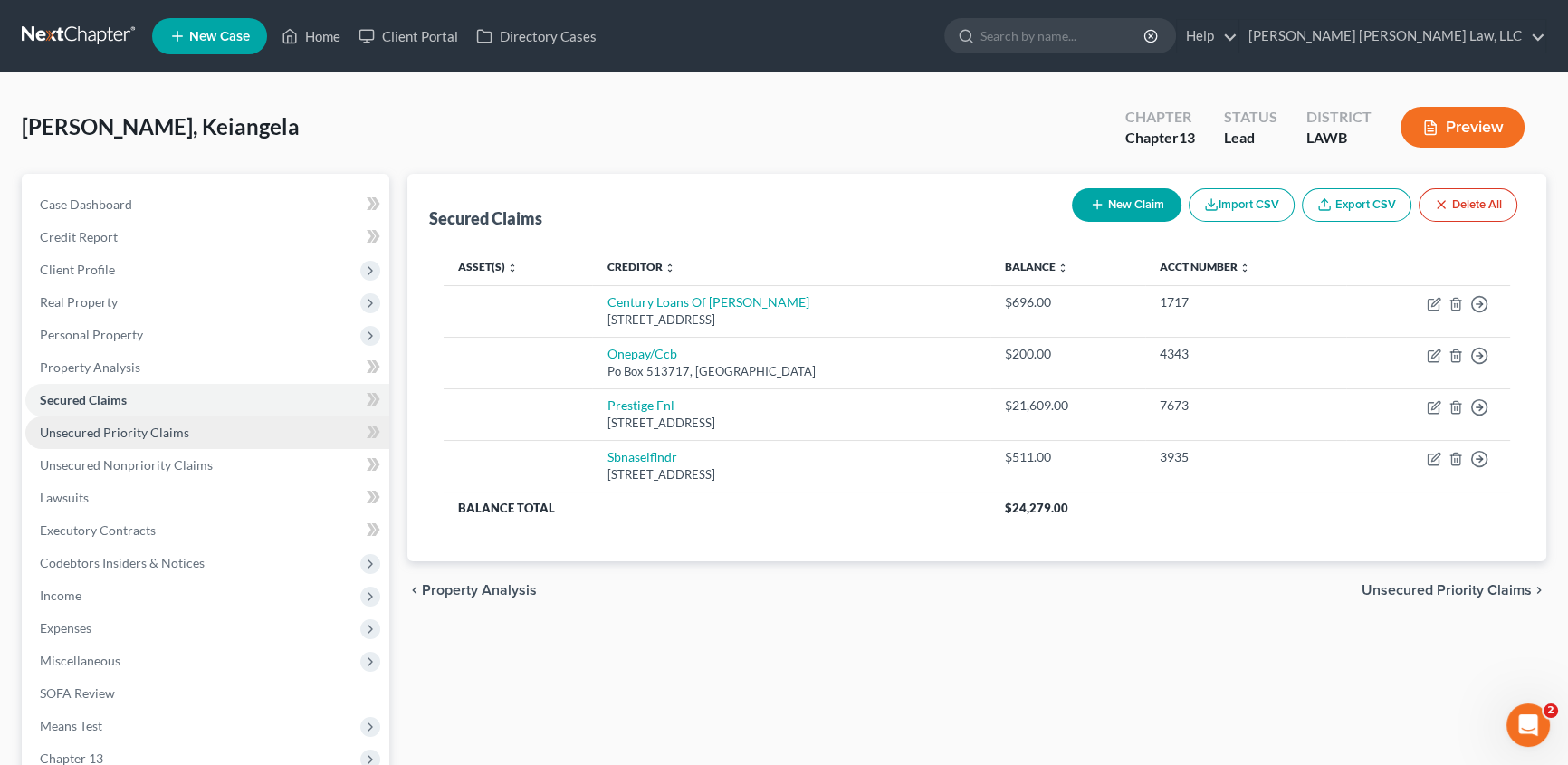
click at [118, 430] on span "Unsecured Priority Claims" at bounding box center [115, 432] width 150 height 16
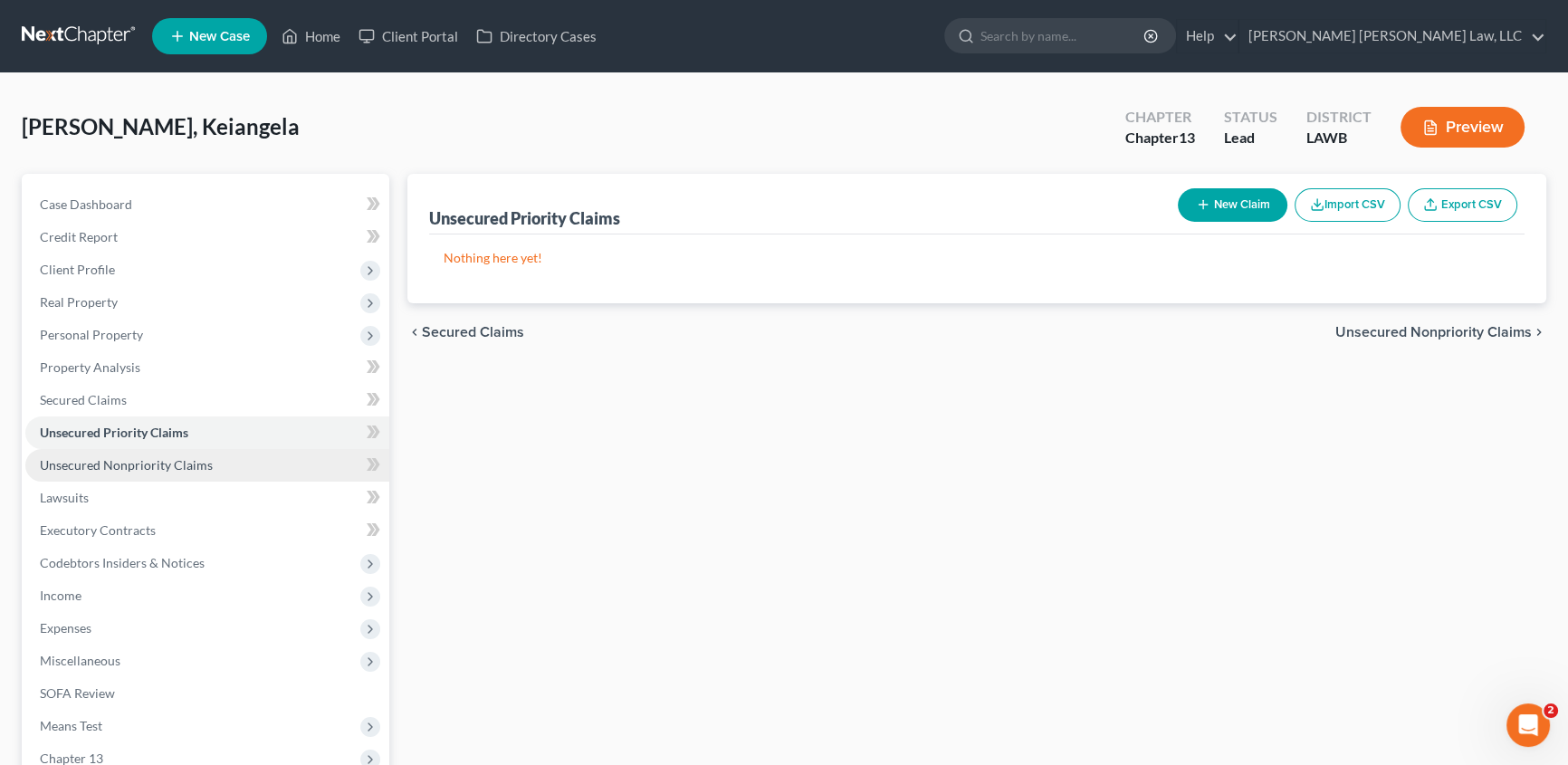
click at [115, 467] on span "Unsecured Nonpriority Claims" at bounding box center [126, 465] width 173 height 16
